Goal: Task Accomplishment & Management: Manage account settings

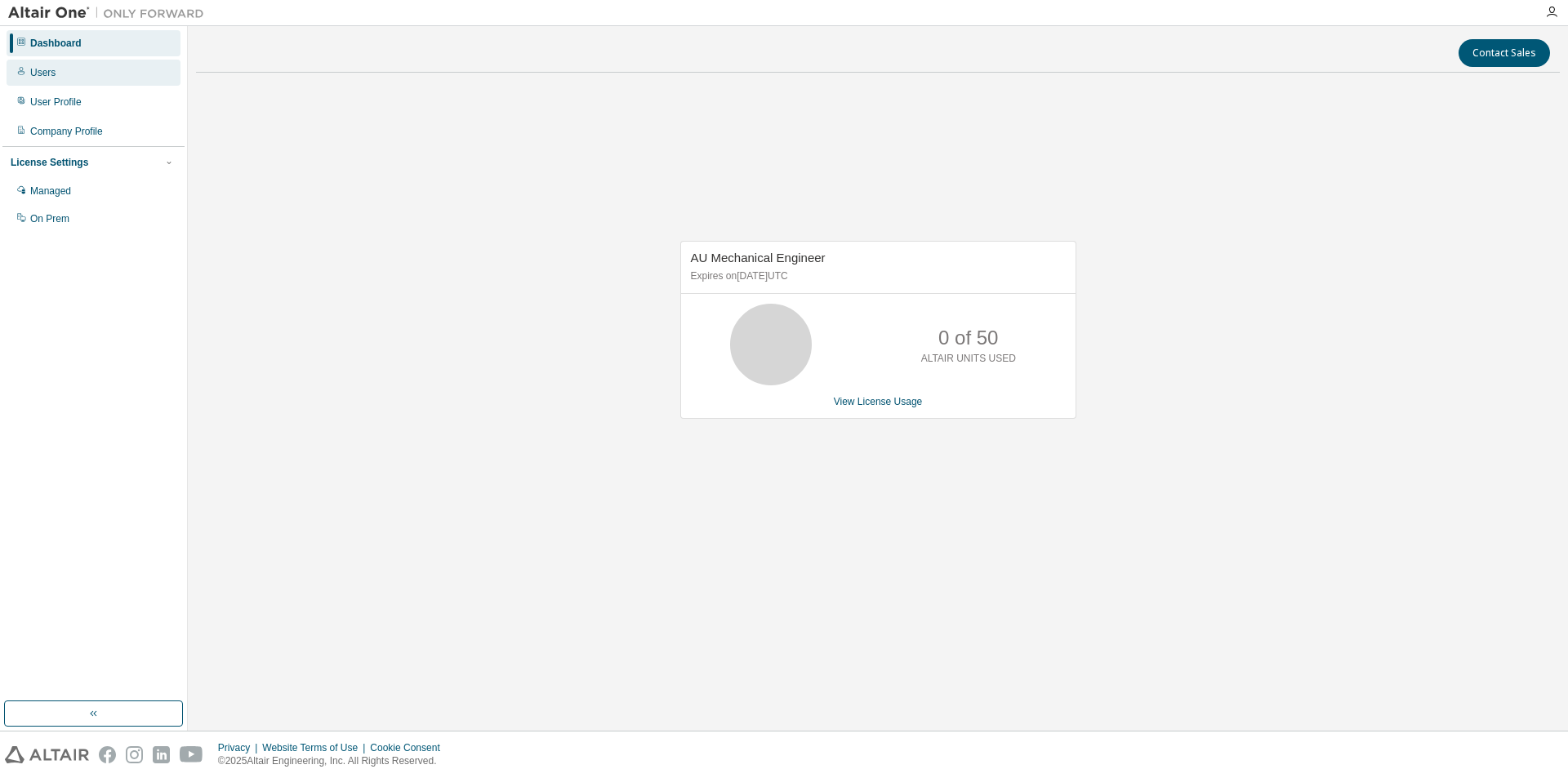
click at [48, 69] on div "Users" at bounding box center [43, 72] width 26 height 13
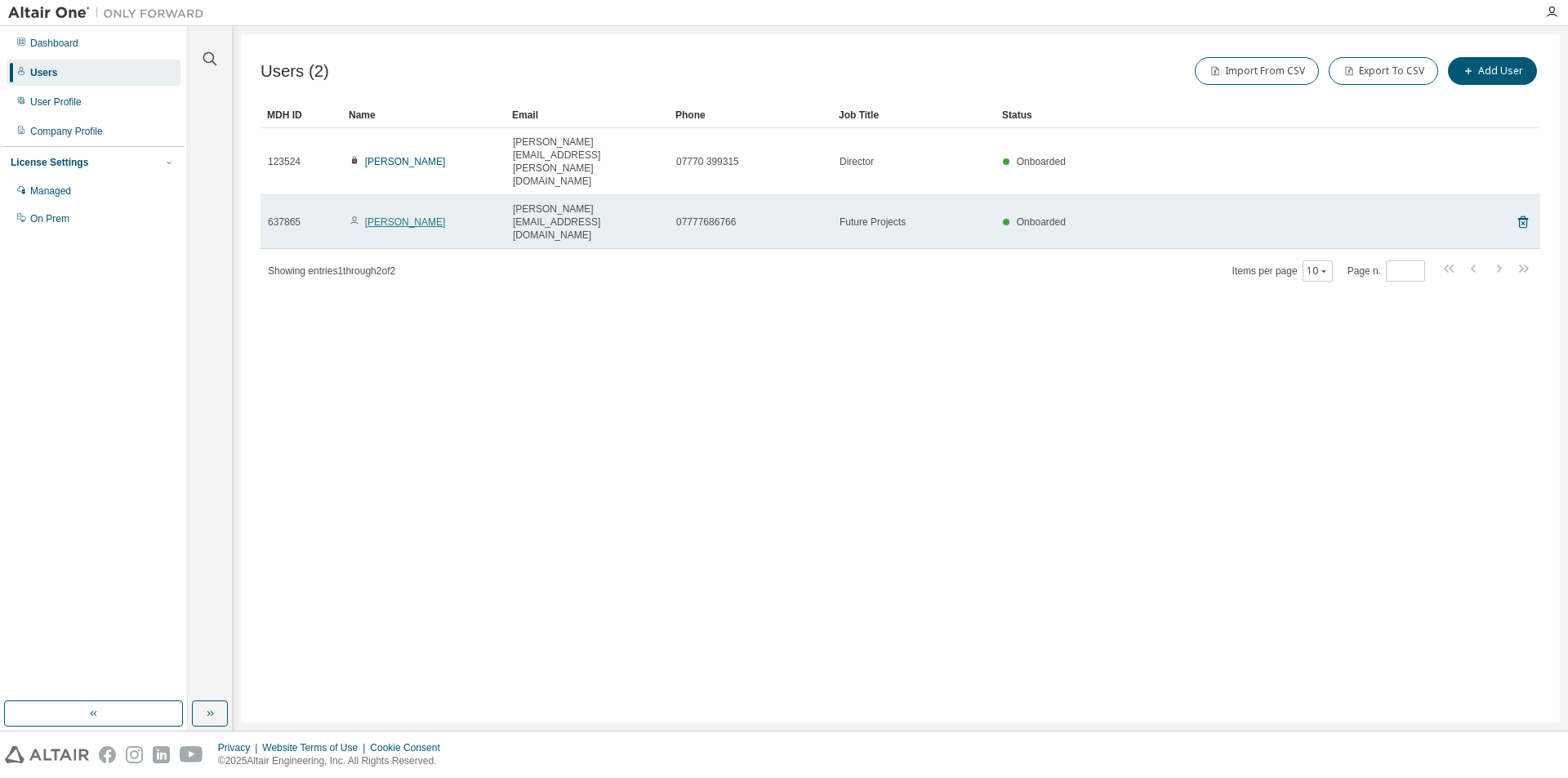
click at [402, 217] on link "[PERSON_NAME]" at bounding box center [405, 222] width 80 height 12
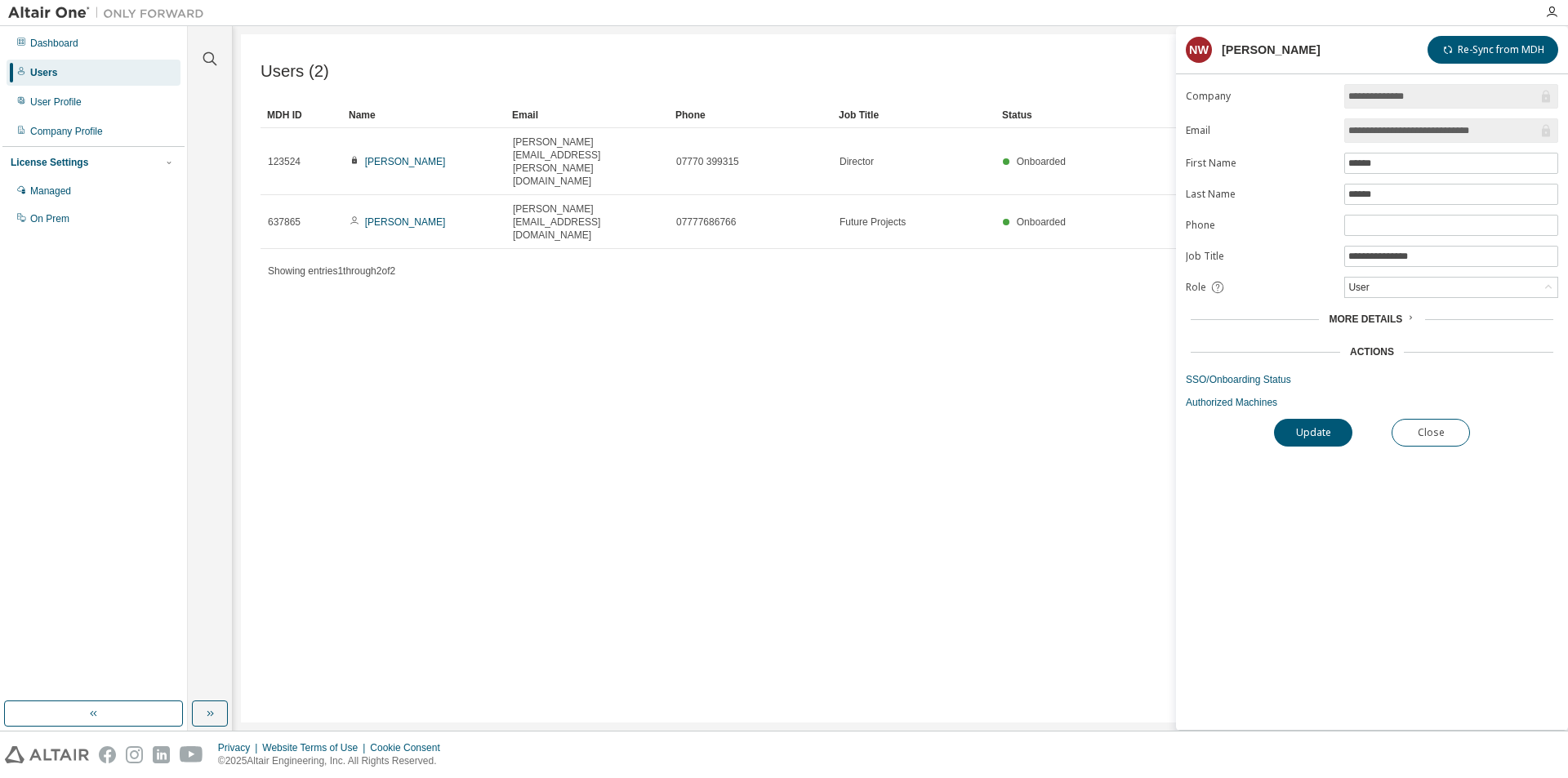
click at [1400, 319] on span "More Details" at bounding box center [1365, 319] width 73 height 12
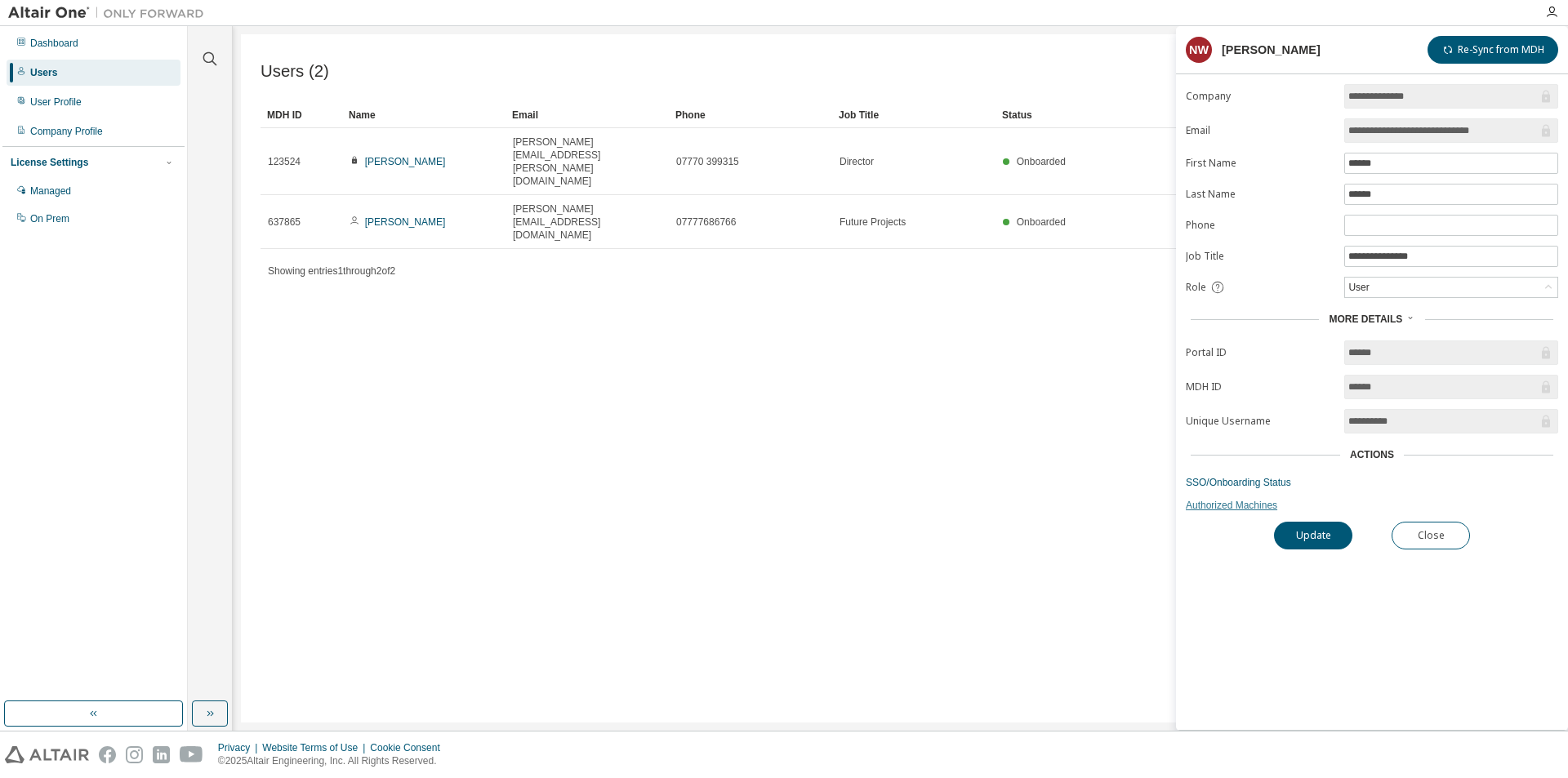
click at [1247, 507] on link "Authorized Machines" at bounding box center [1371, 506] width 372 height 13
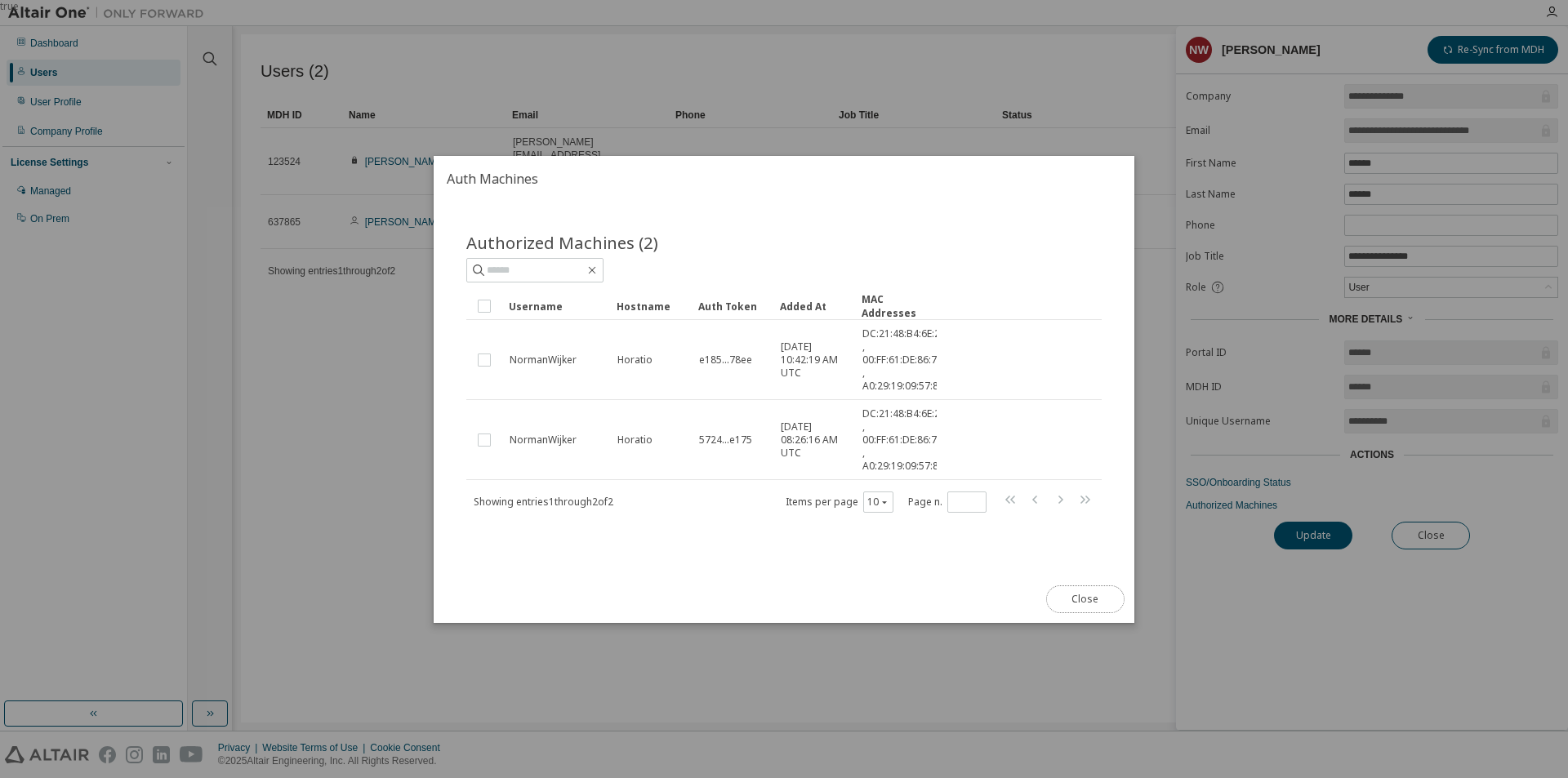
drag, startPoint x: 1072, startPoint y: 597, endPoint x: 1048, endPoint y: 574, distance: 33.2
click at [1072, 597] on button "Close" at bounding box center [1085, 599] width 79 height 27
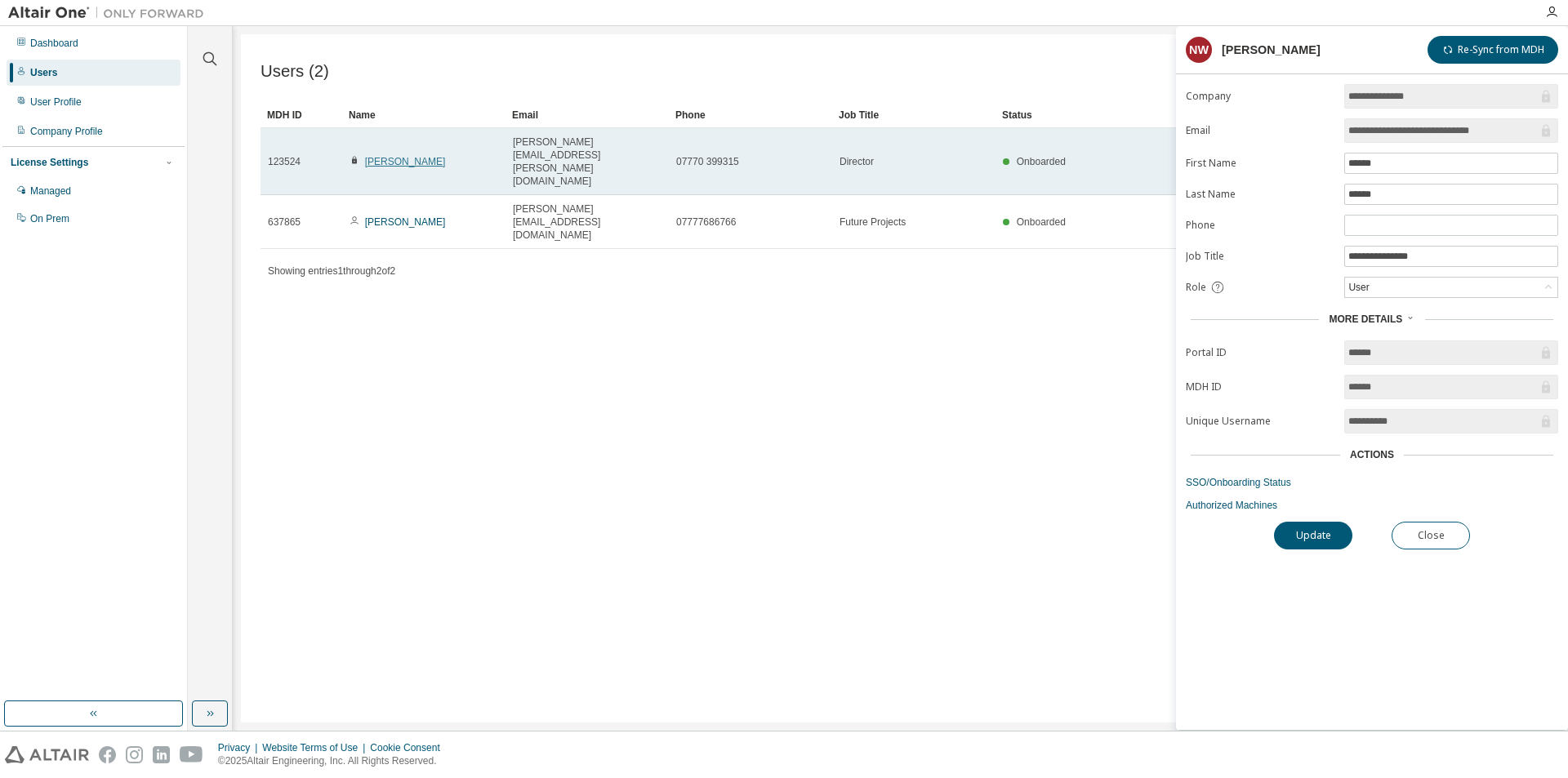
click at [408, 156] on link "[PERSON_NAME]" at bounding box center [405, 162] width 80 height 12
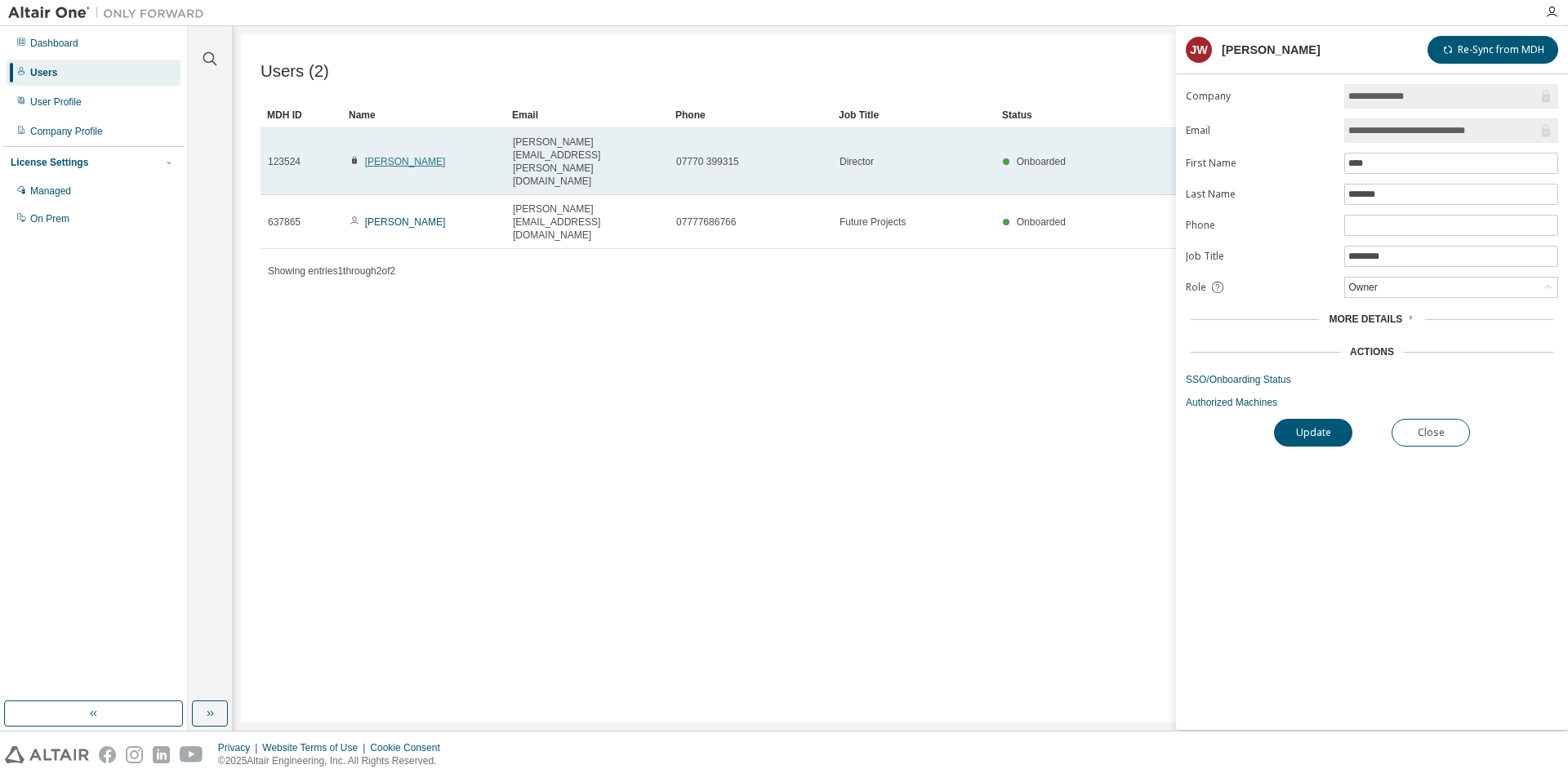
click at [400, 156] on link "John Wighton" at bounding box center [405, 162] width 80 height 12
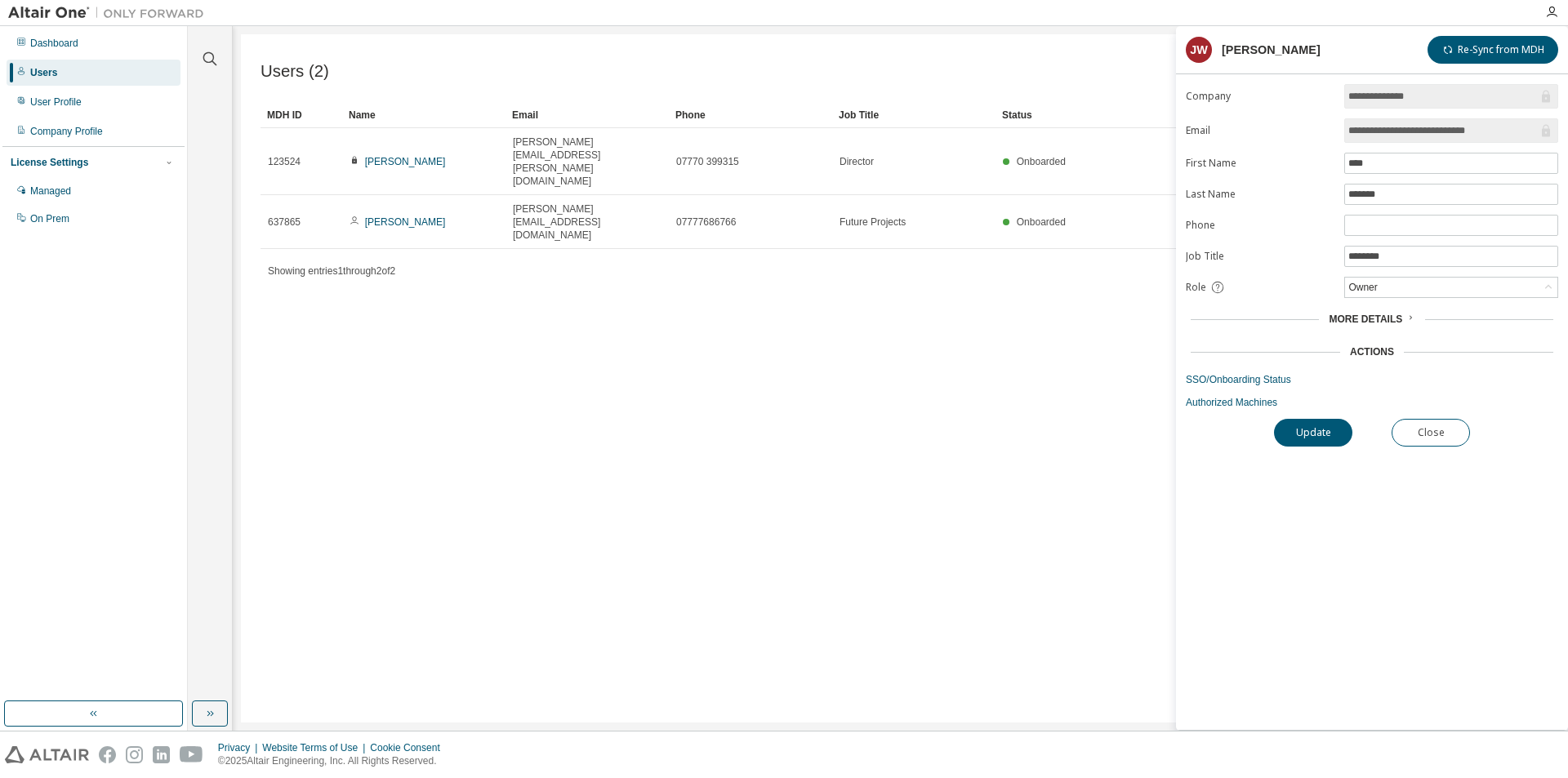
click at [1409, 317] on icon at bounding box center [1410, 317] width 10 height 10
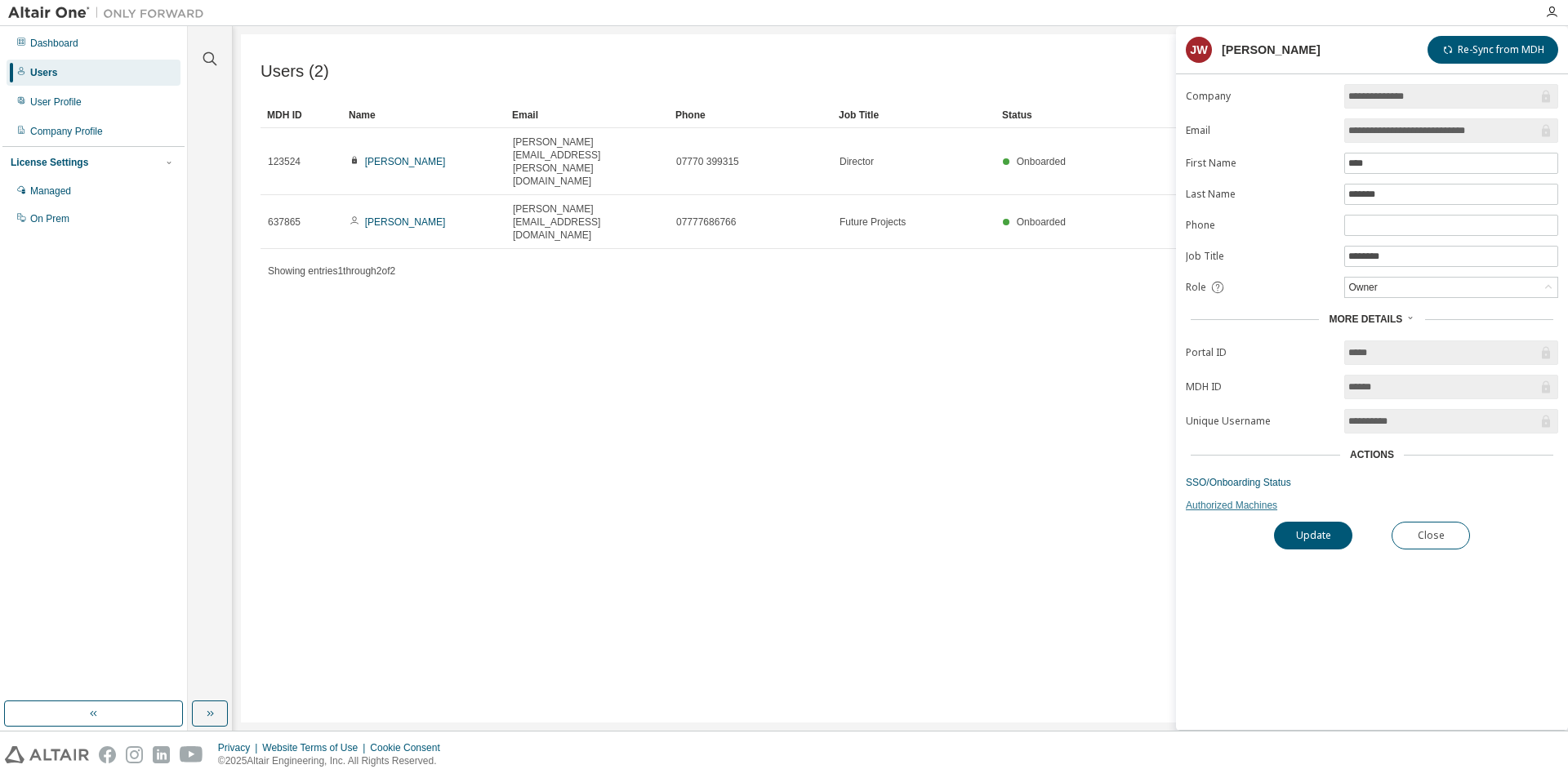
click at [1240, 506] on link "Authorized Machines" at bounding box center [1371, 506] width 372 height 13
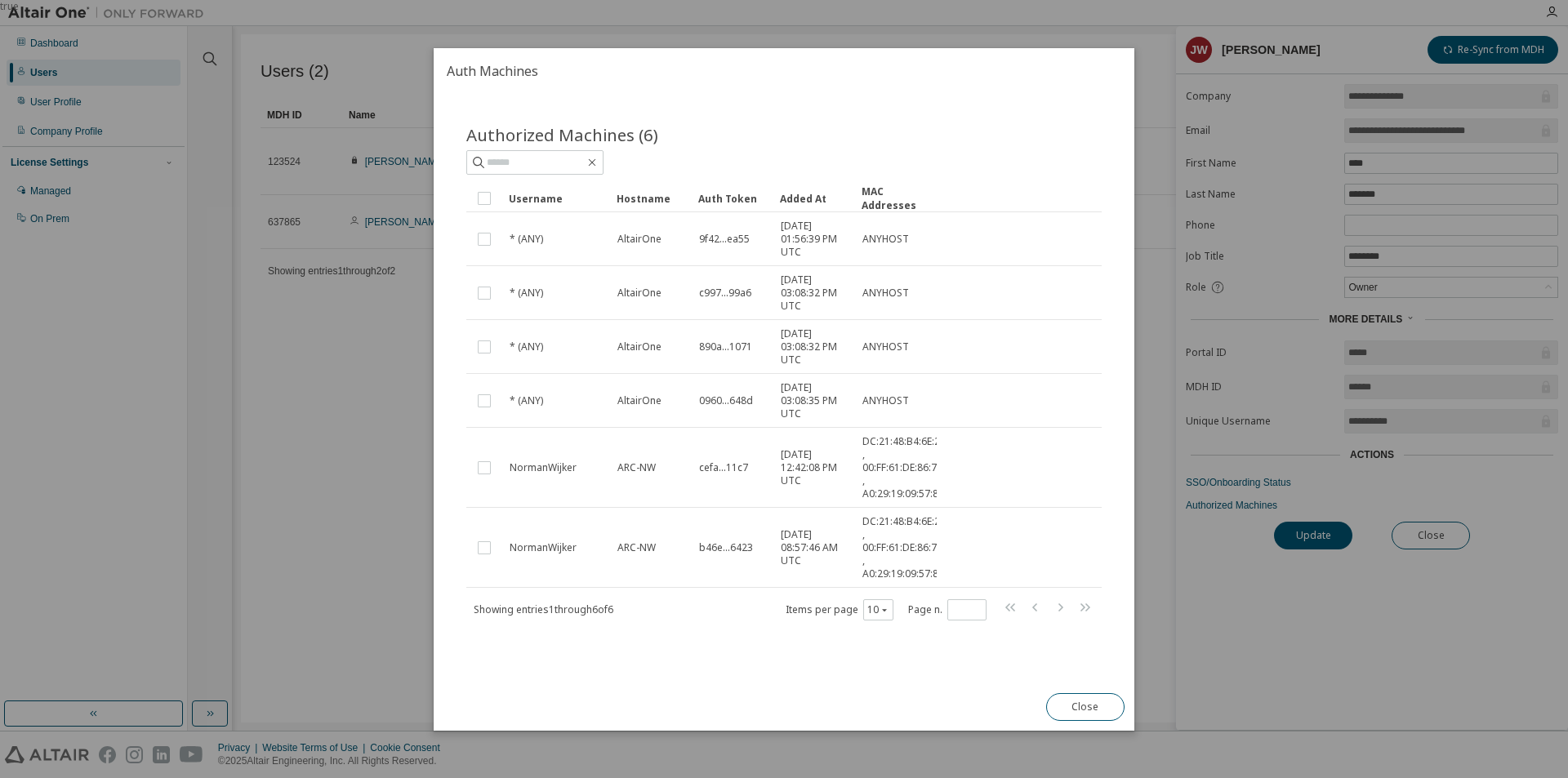
click at [1048, 97] on div "Authorized Machines (6) Clear Load Save Save As Field Operator Value Select fil…" at bounding box center [784, 389] width 700 height 590
click at [1072, 713] on button "Close" at bounding box center [1085, 707] width 79 height 27
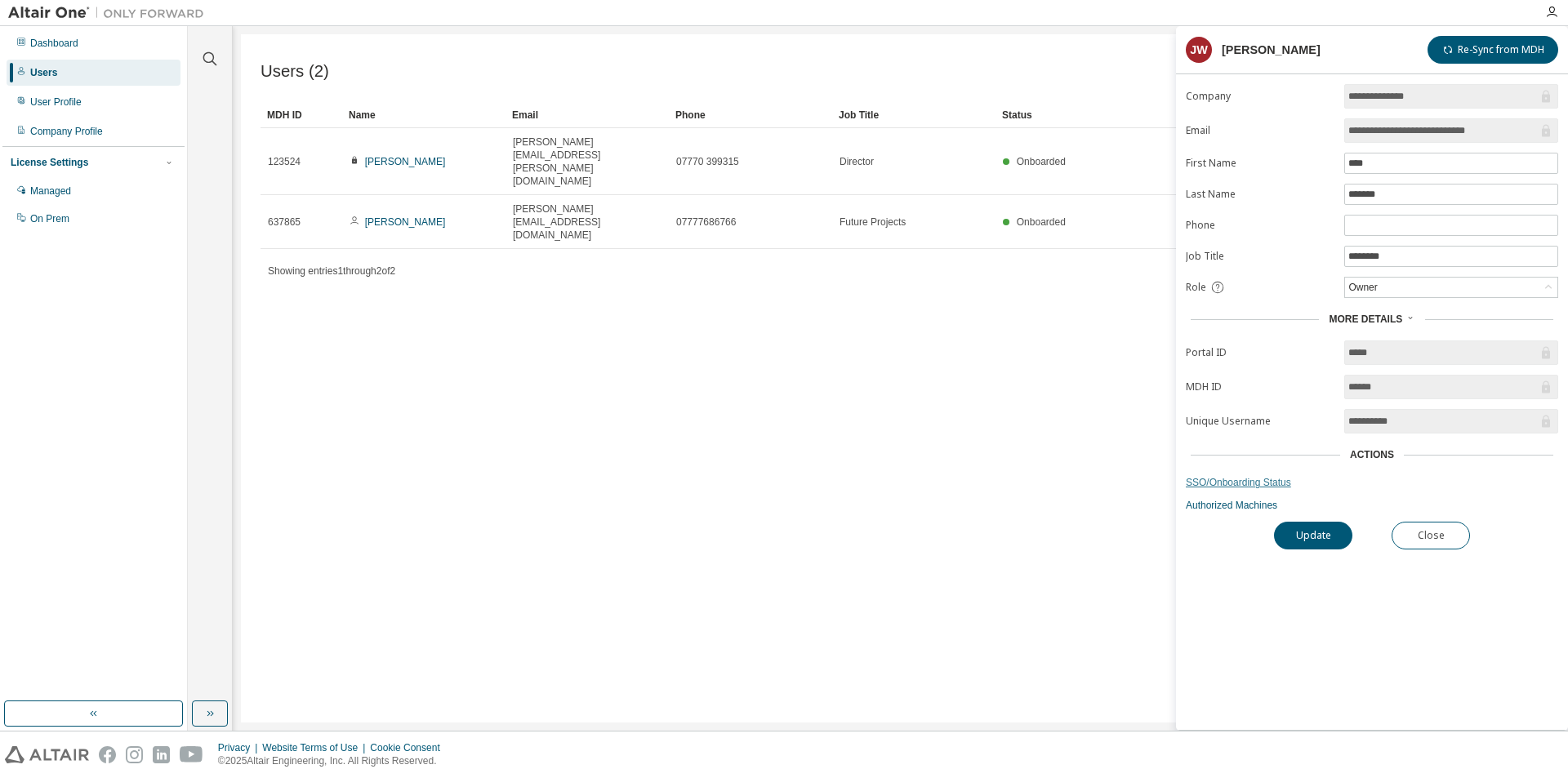
click at [1282, 480] on link "SSO/Onboarding Status" at bounding box center [1371, 483] width 372 height 13
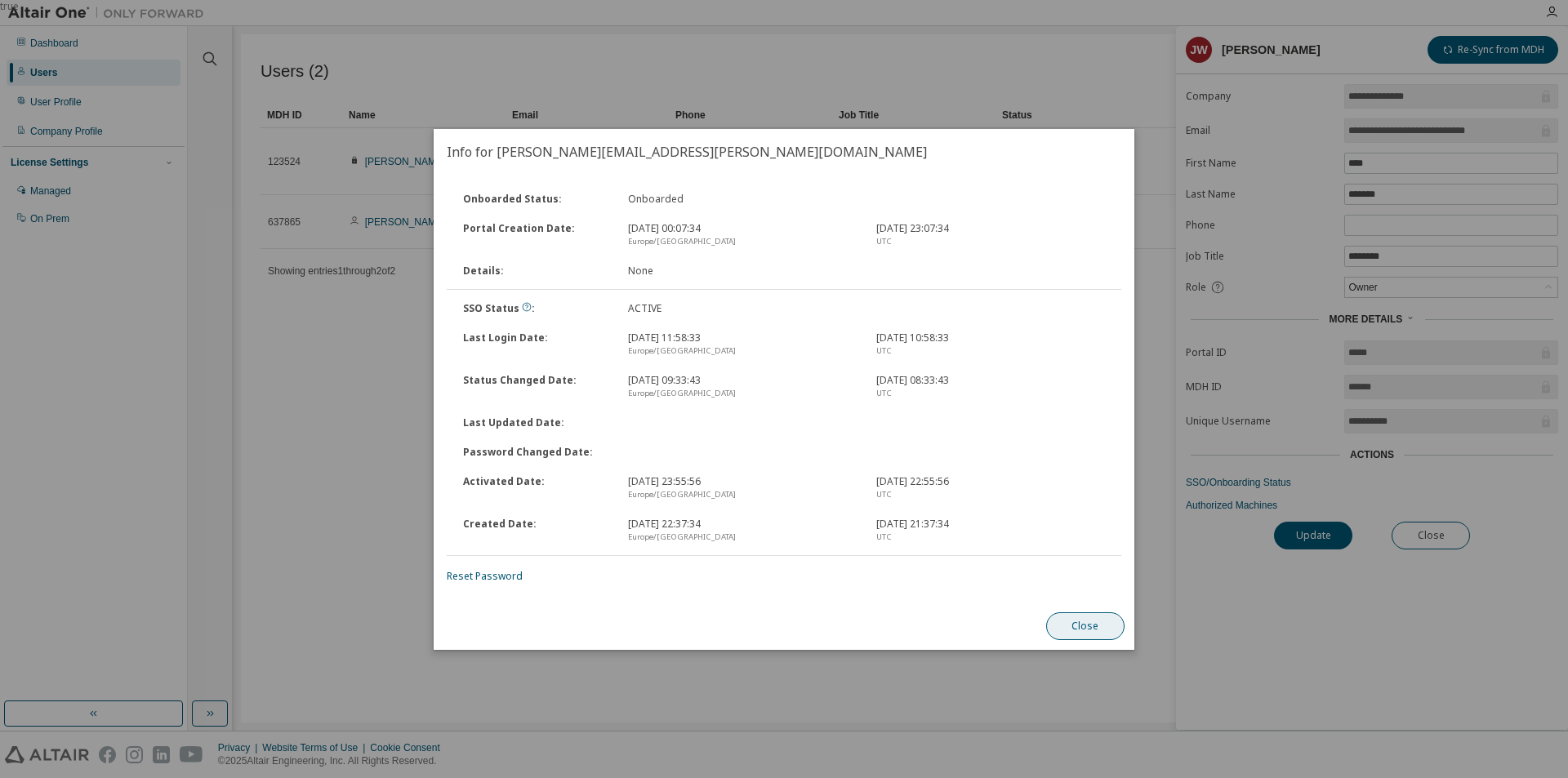
click at [1070, 636] on button "Close" at bounding box center [1085, 626] width 79 height 27
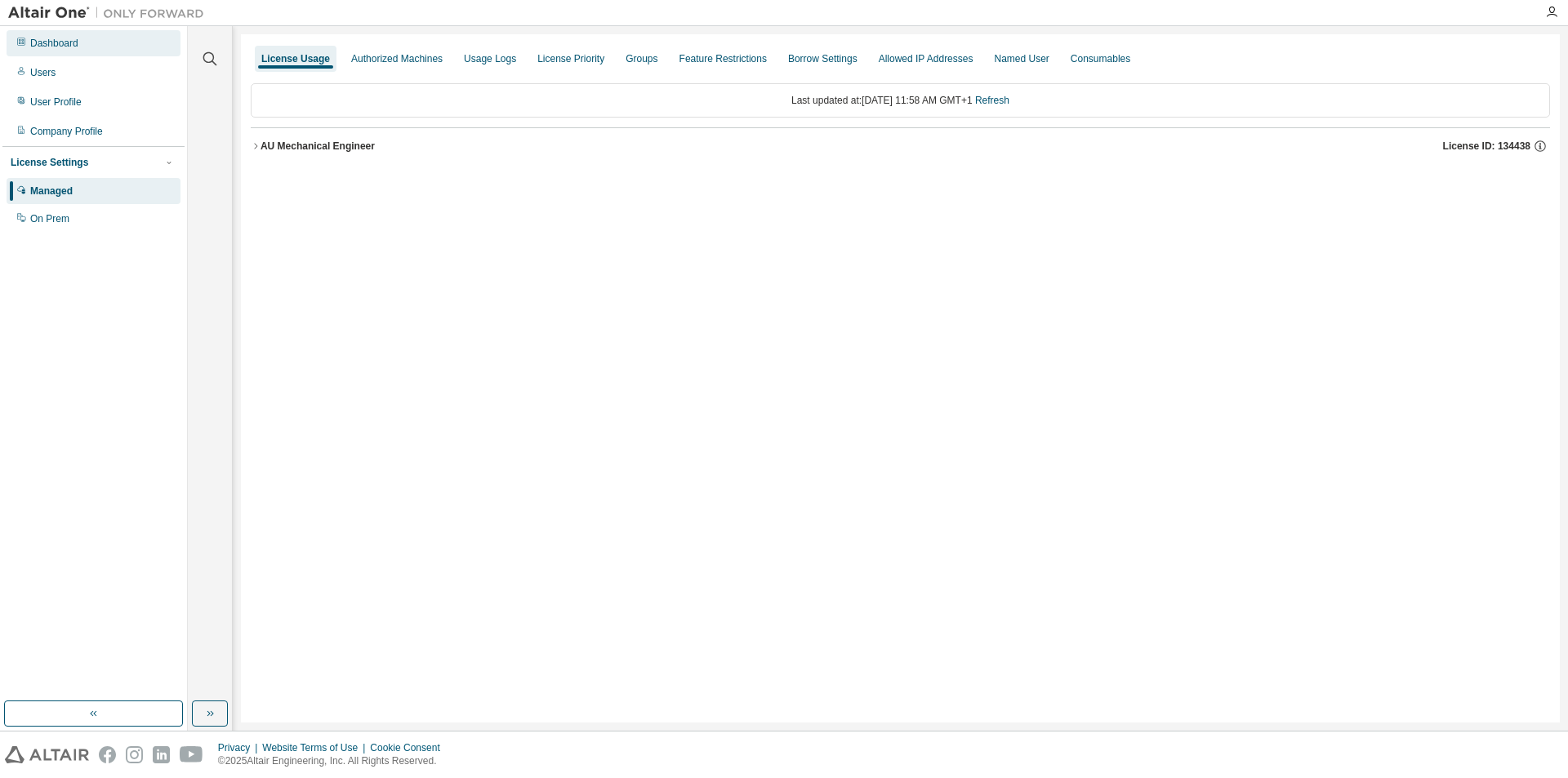
click at [58, 48] on div "Dashboard" at bounding box center [54, 43] width 48 height 13
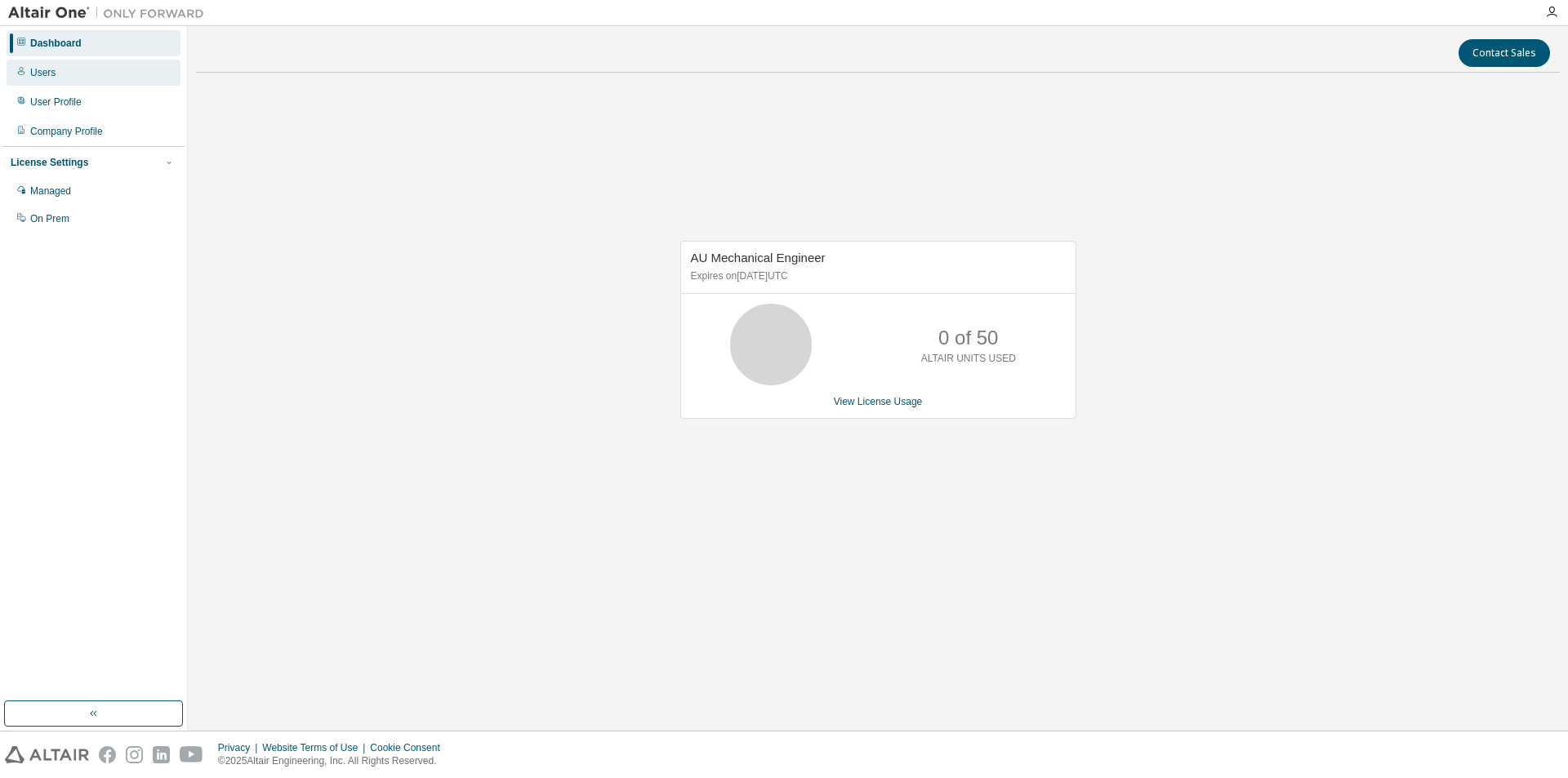
click at [51, 73] on div "Users" at bounding box center [43, 72] width 26 height 13
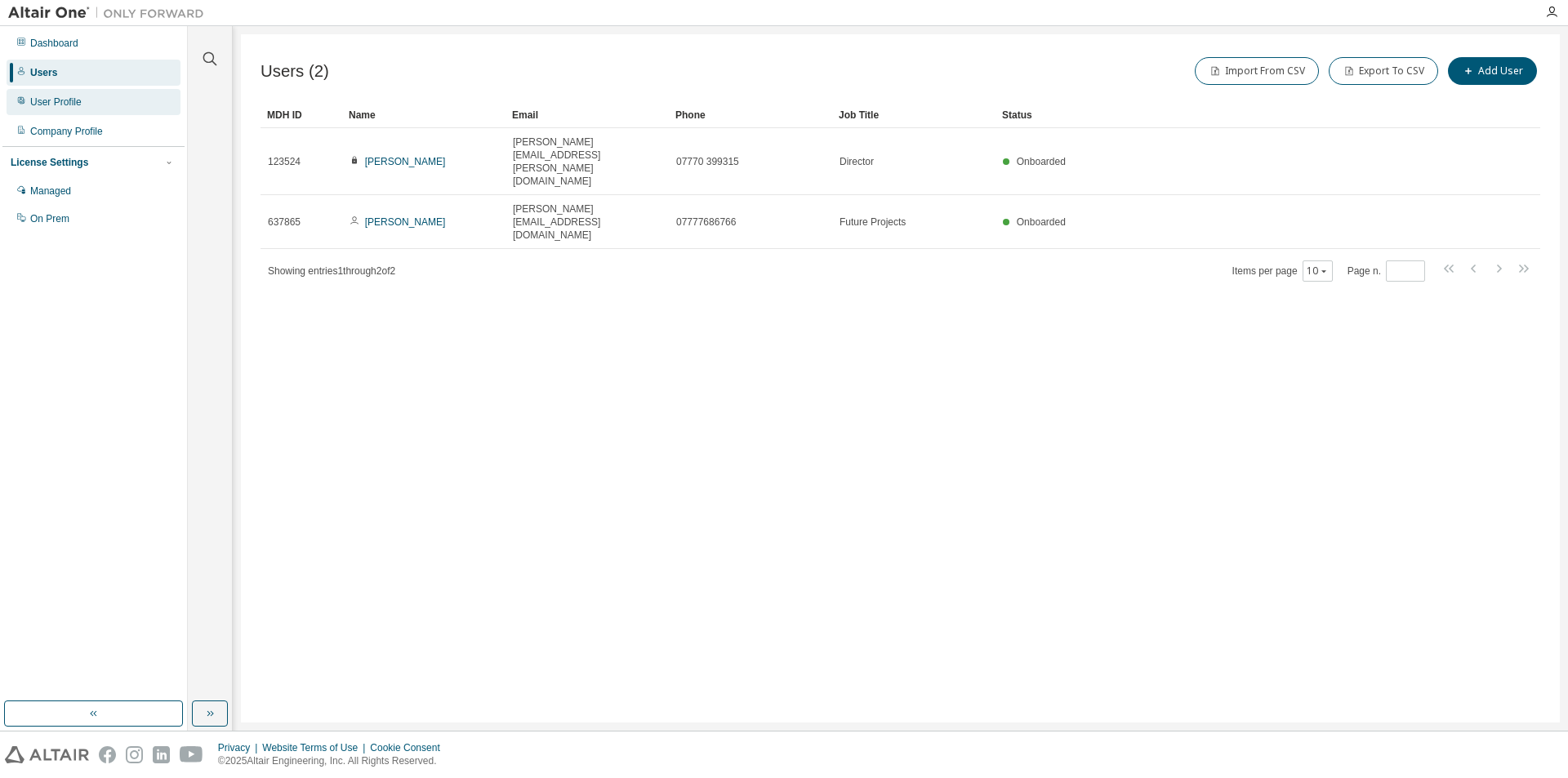
click at [77, 106] on div "User Profile" at bounding box center [56, 101] width 51 height 13
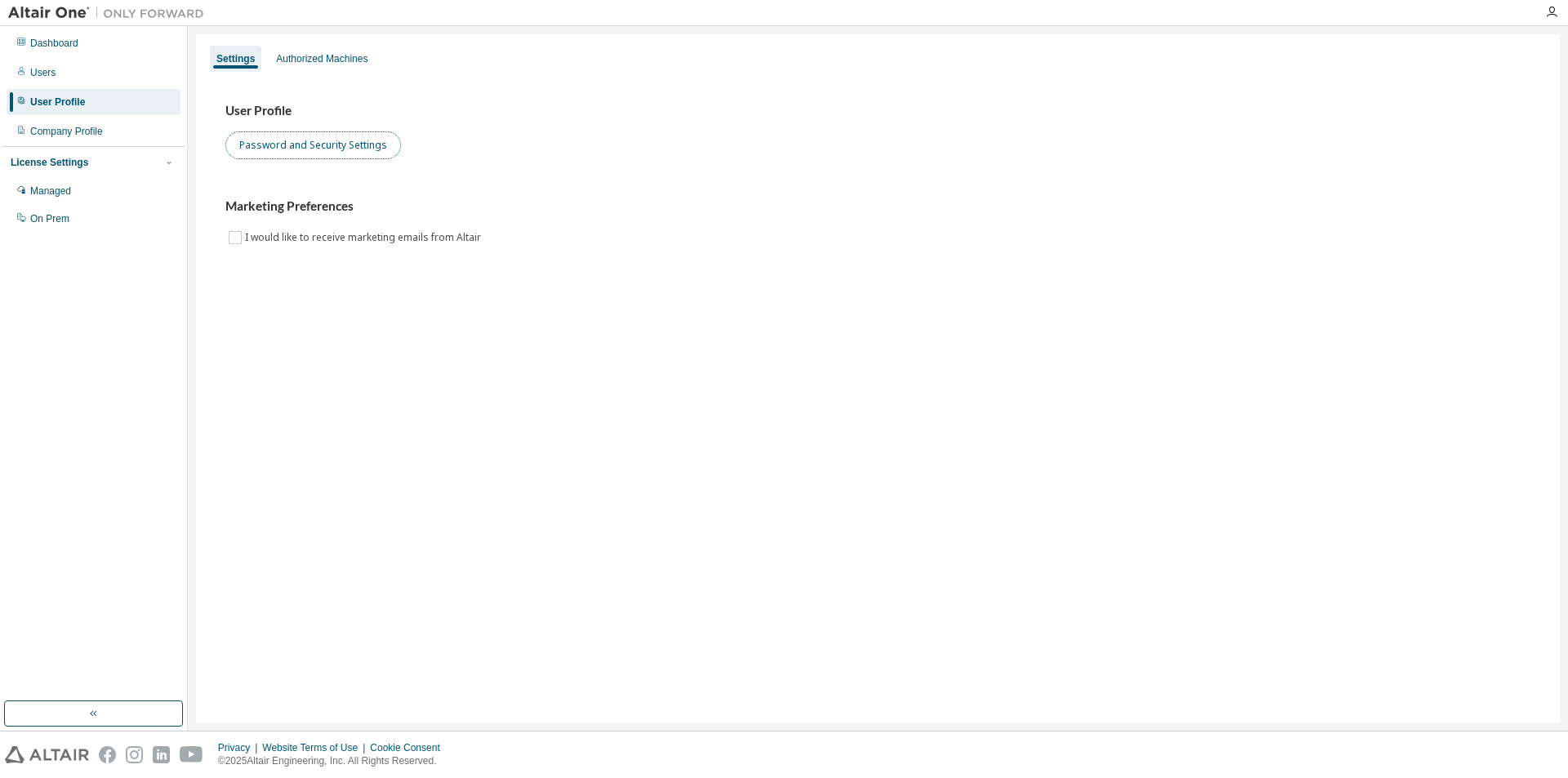
click at [345, 149] on button "Password and Security Settings" at bounding box center [313, 145] width 176 height 27
click at [58, 193] on div "Managed" at bounding box center [50, 191] width 41 height 13
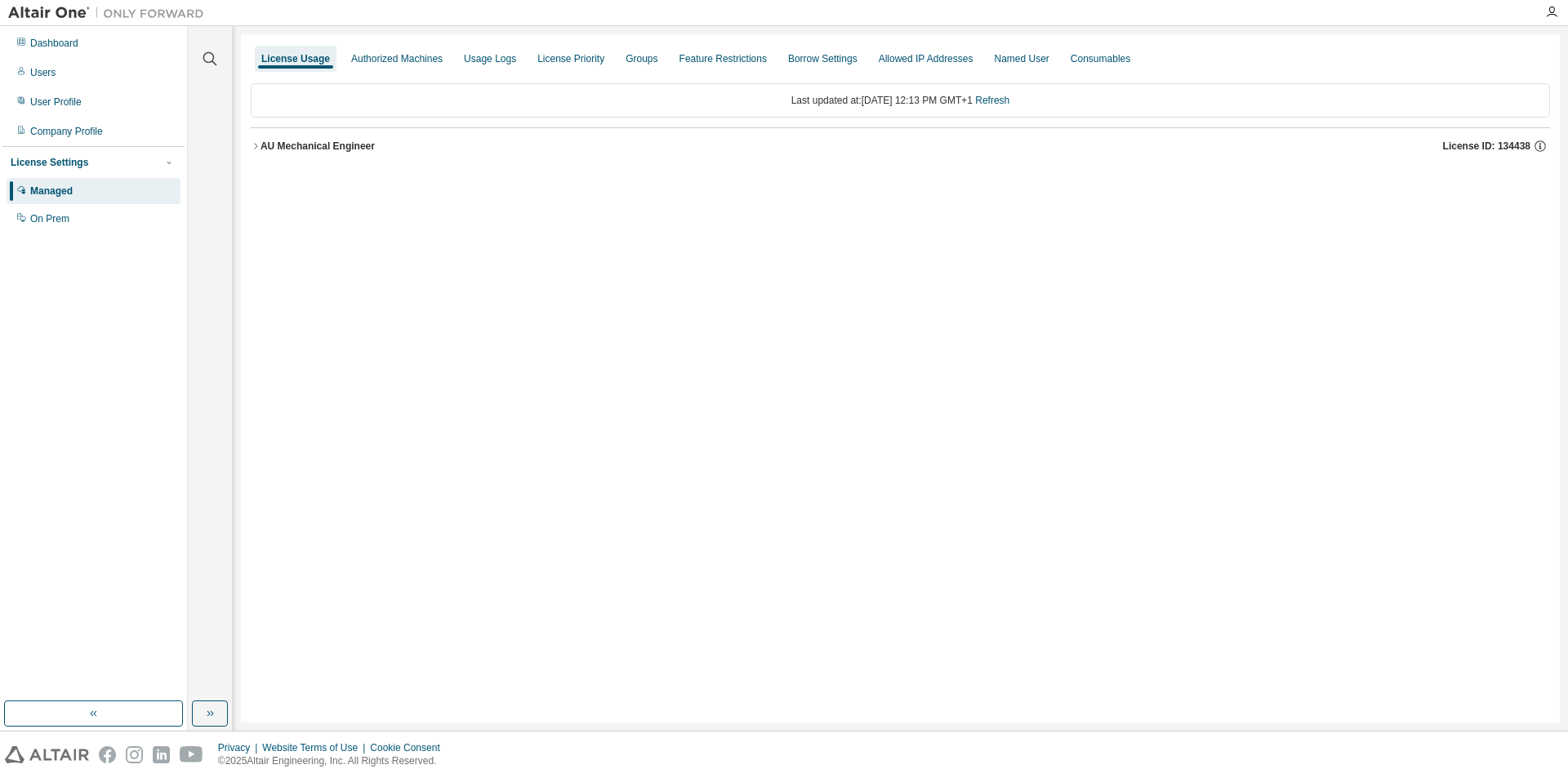
click at [266, 144] on div "AU Mechanical Engineer" at bounding box center [317, 146] width 114 height 13
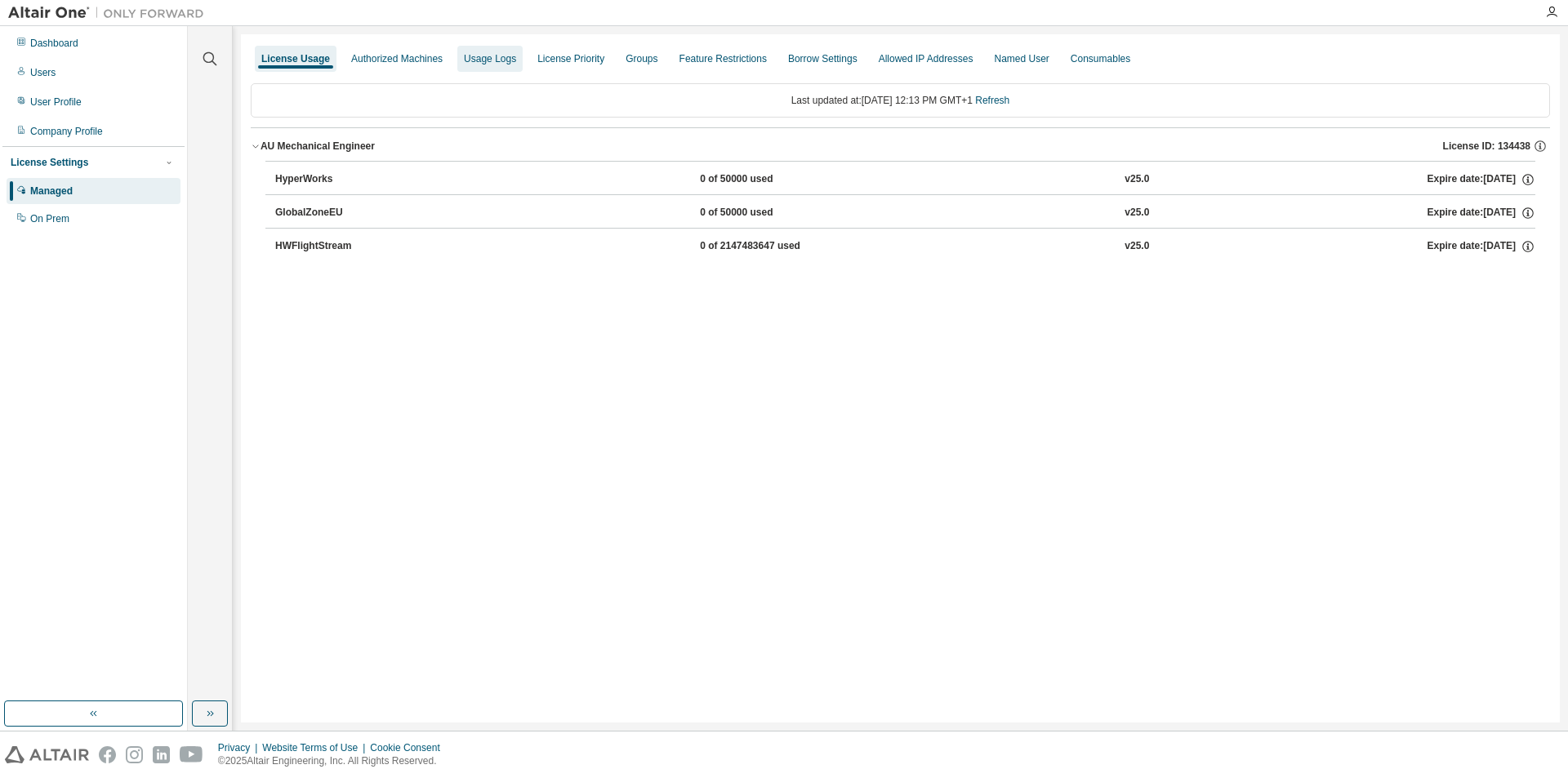
click at [510, 59] on div "Usage Logs" at bounding box center [489, 59] width 52 height 13
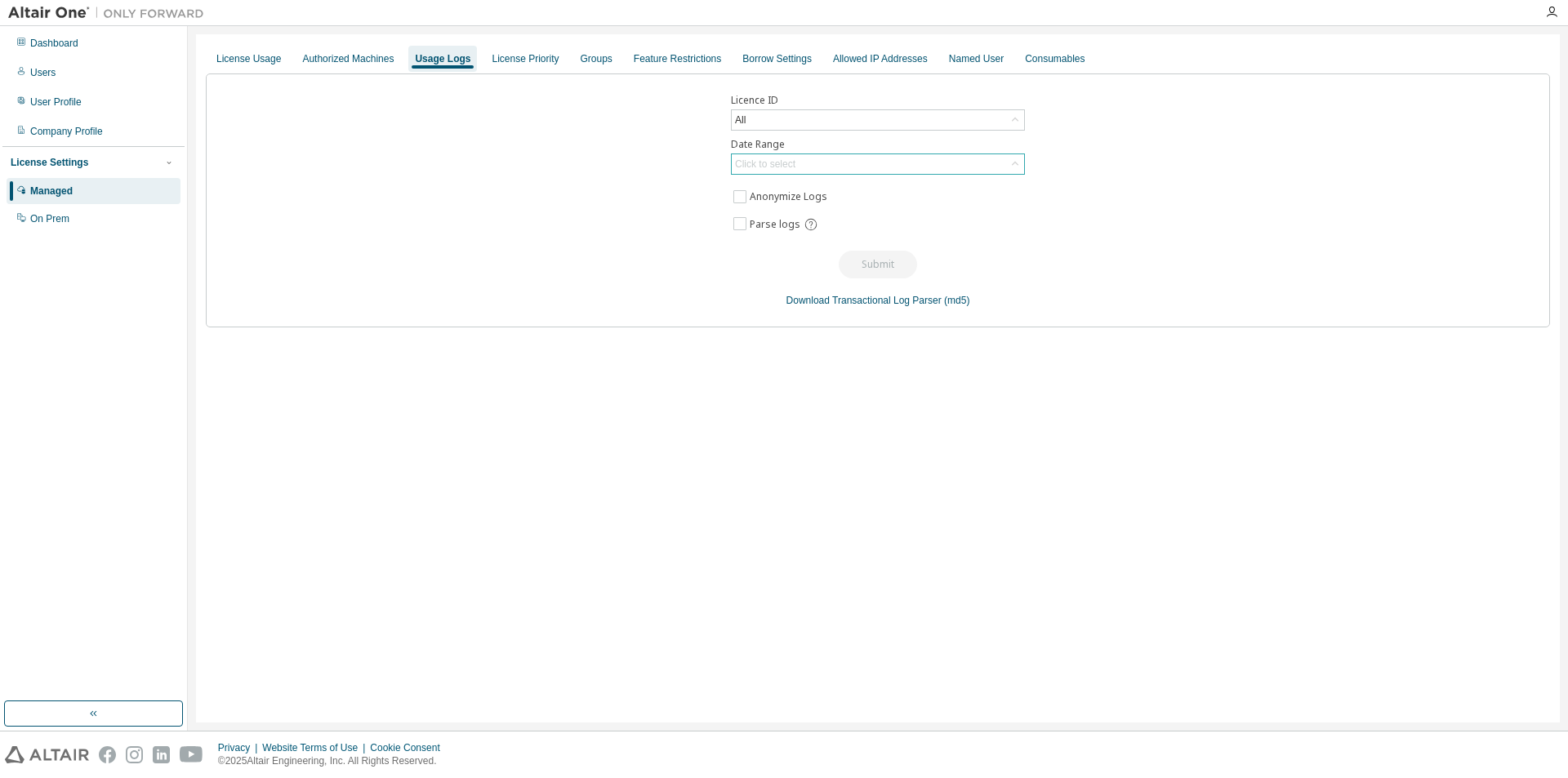
click at [772, 164] on div "Click to select" at bounding box center [765, 164] width 60 height 13
click at [773, 211] on li "Last 30 days" at bounding box center [877, 209] width 289 height 21
click at [873, 261] on button "Submit" at bounding box center [878, 264] width 79 height 27
click at [263, 58] on div "License Usage" at bounding box center [249, 59] width 65 height 13
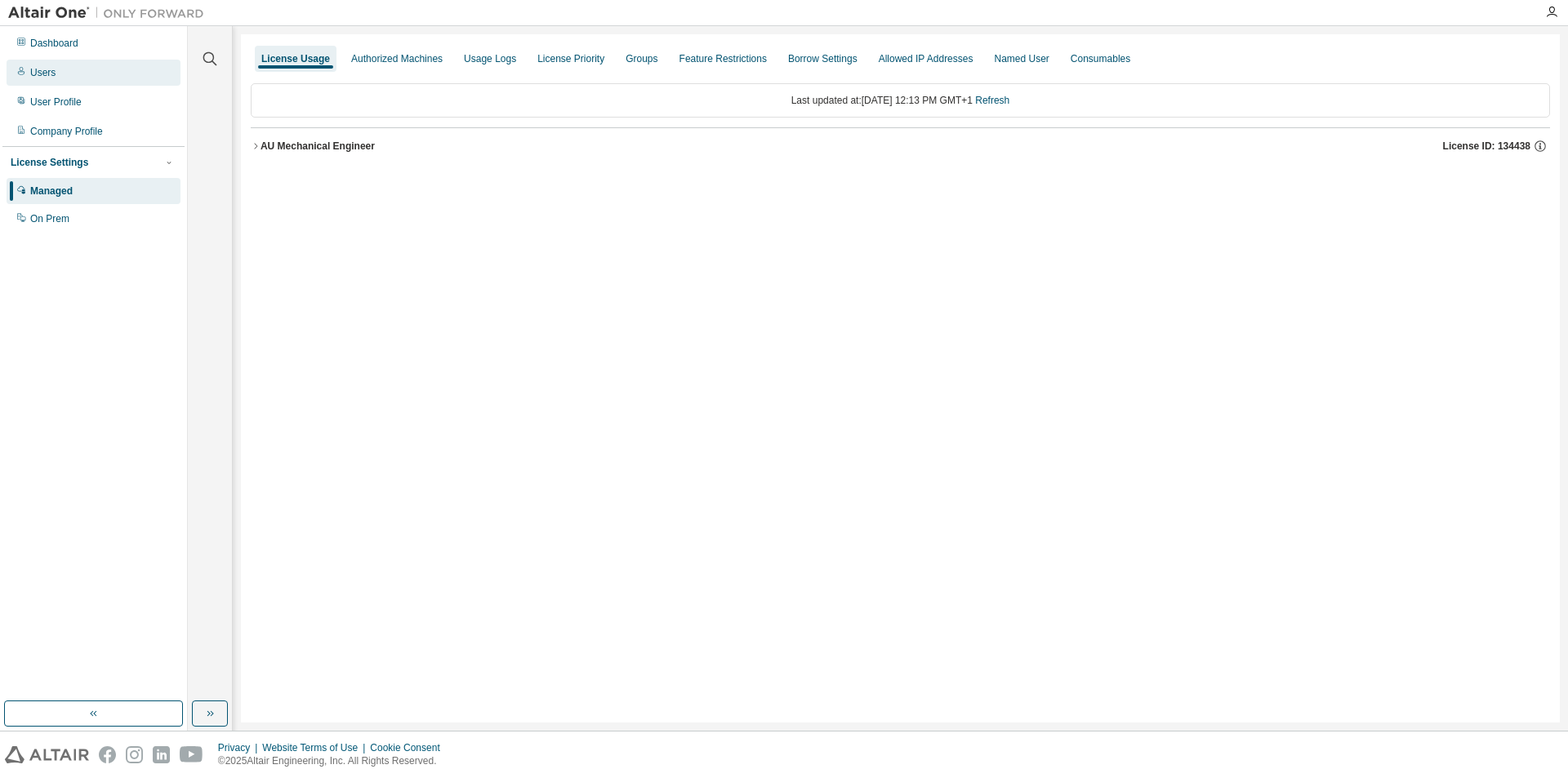
click at [53, 72] on div "Users" at bounding box center [43, 72] width 26 height 13
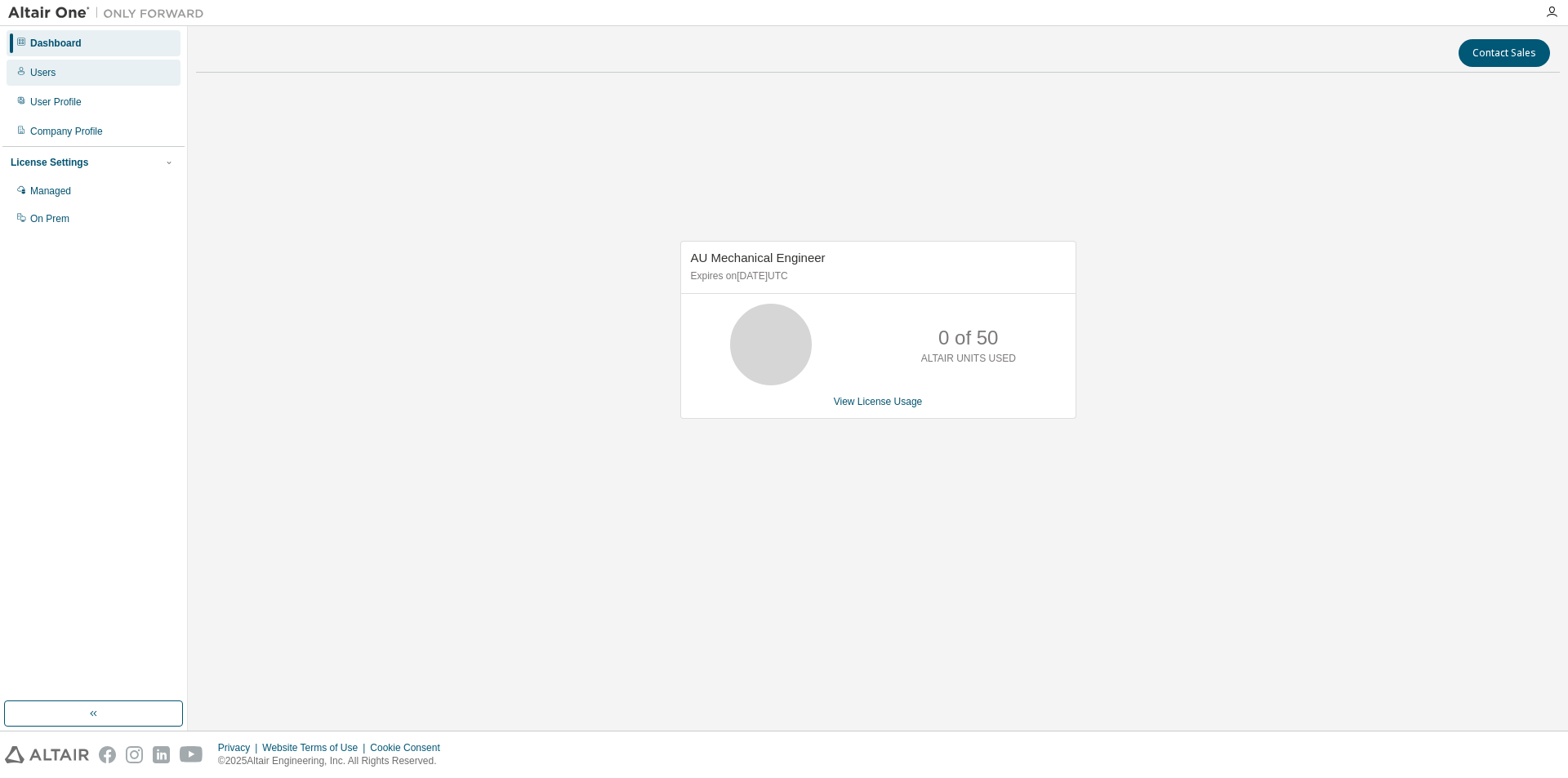
click at [35, 73] on div "Users" at bounding box center [43, 72] width 26 height 13
